Goal: Task Accomplishment & Management: Use online tool/utility

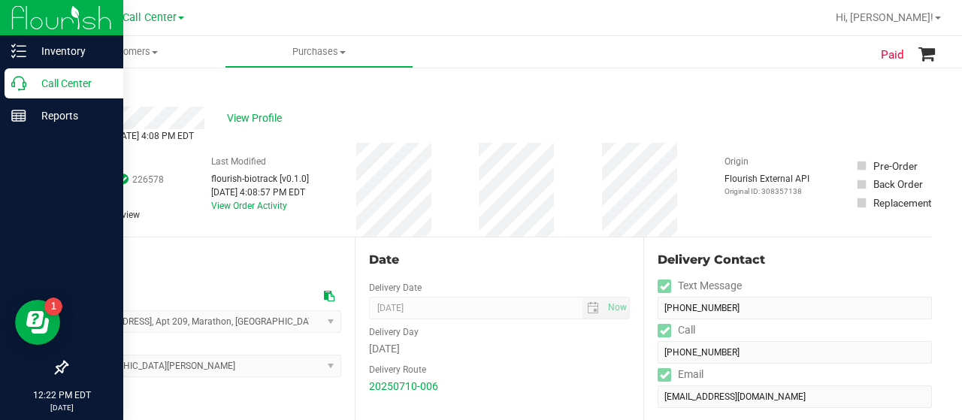
click at [29, 83] on p "Call Center" at bounding box center [71, 83] width 90 height 18
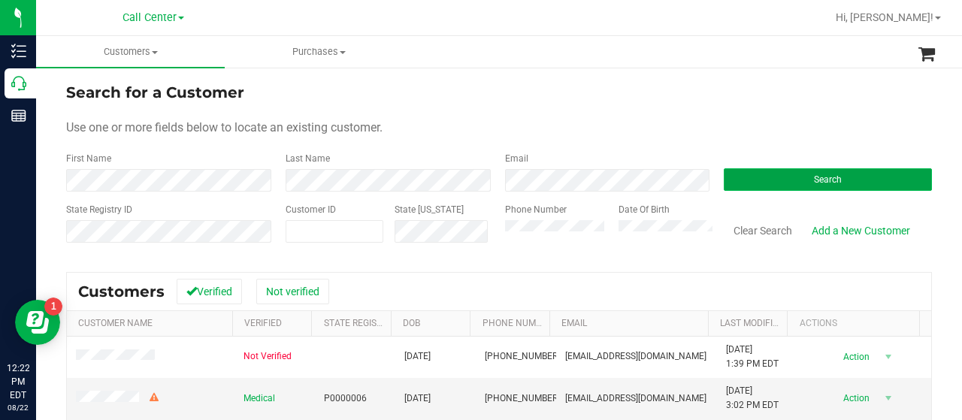
click at [769, 186] on button "Search" at bounding box center [827, 179] width 208 height 23
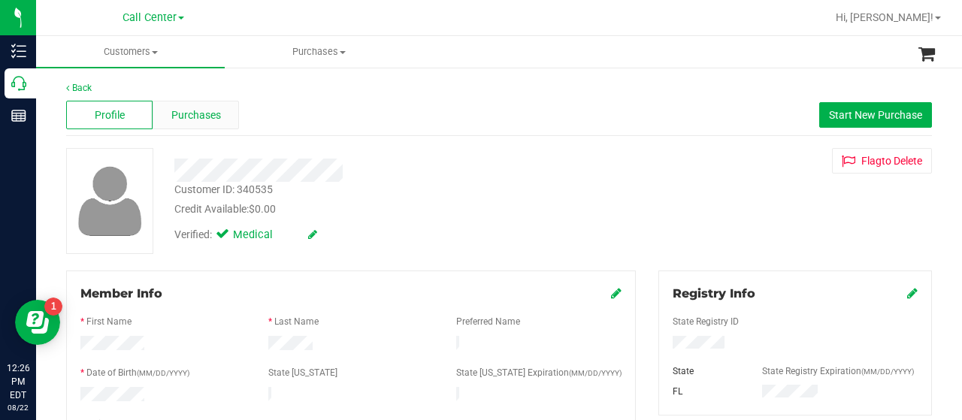
click at [198, 113] on span "Purchases" at bounding box center [196, 115] width 50 height 16
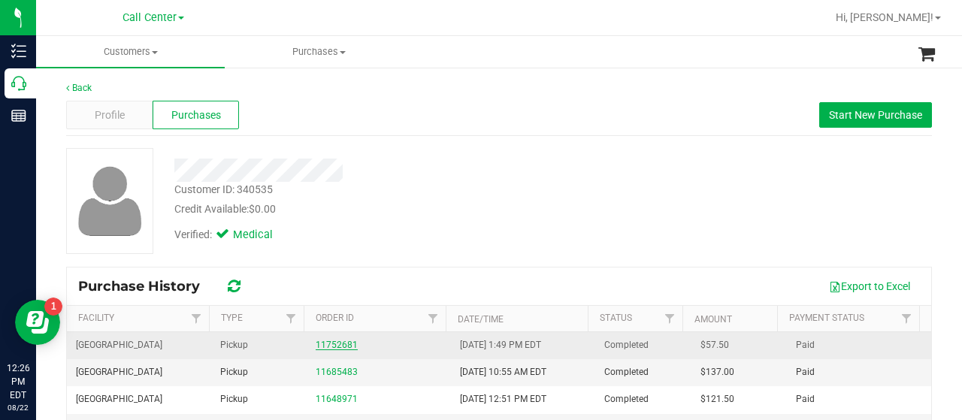
click at [328, 340] on link "11752681" at bounding box center [337, 345] width 42 height 11
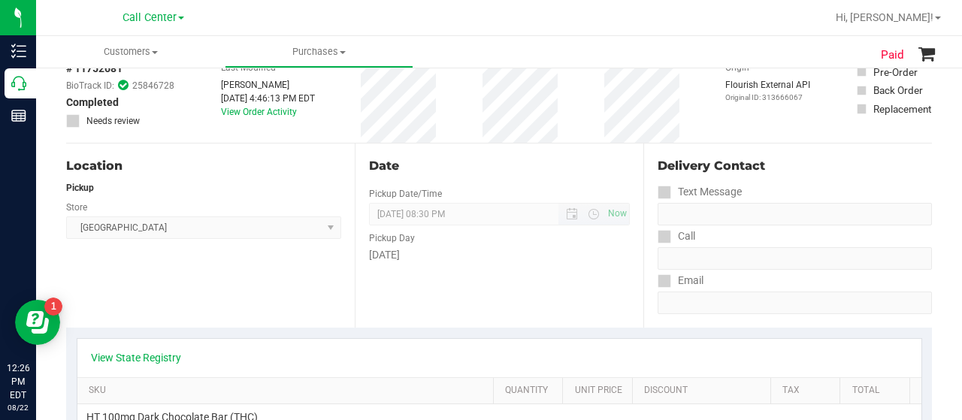
scroll to position [96, 0]
click at [150, 361] on link "View State Registry" at bounding box center [136, 356] width 90 height 15
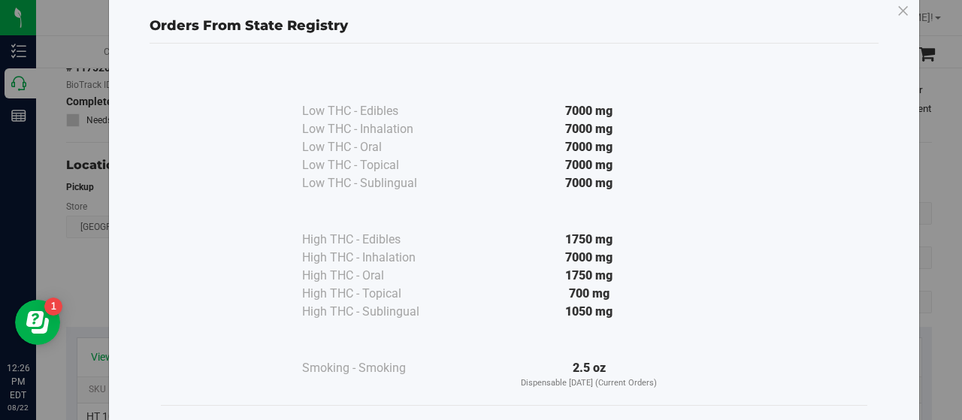
scroll to position [27, 0]
drag, startPoint x: 611, startPoint y: 369, endPoint x: 296, endPoint y: 235, distance: 342.7
click at [302, 235] on div "Low THC - Edibles 7000 mg Low THC - Inhalation" at bounding box center [514, 228] width 424 height 326
copy div "High THC - Edibles 1750 mg High THC - Inhalation 7000 mg High THC - Oral 1750 m…"
